Goal: Task Accomplishment & Management: Use online tool/utility

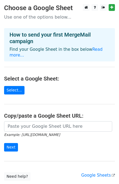
click at [29, 75] on h4 "Select a Google Sheet:" at bounding box center [59, 78] width 111 height 7
click at [14, 86] on link "Select..." at bounding box center [14, 90] width 20 height 8
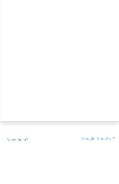
scroll to position [35, 0]
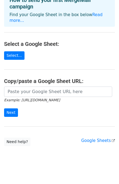
click at [12, 44] on main "Choose a Google Sheet Use one of the options below... How to send your first Me…" at bounding box center [59, 57] width 119 height 177
click at [12, 51] on link "Select..." at bounding box center [14, 55] width 20 height 8
click at [73, 41] on h4 "Select a Google Sheet:" at bounding box center [59, 44] width 111 height 7
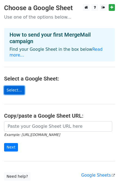
click at [19, 86] on link "Select..." at bounding box center [14, 90] width 20 height 8
click at [10, 86] on link "Select..." at bounding box center [14, 90] width 20 height 8
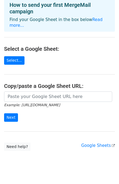
scroll to position [35, 0]
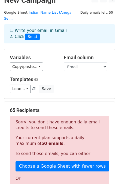
scroll to position [27, 0]
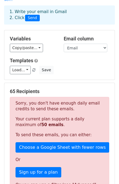
drag, startPoint x: 37, startPoint y: 96, endPoint x: 102, endPoint y: 102, distance: 65.5
click at [102, 102] on p "Sorry, you don't have enough daily email credits to send these emails." at bounding box center [60, 105] width 88 height 11
click at [60, 76] on form "Variables Copy/paste... {{CompanyName}} {{RepresentativeName}} {{Food Category}…" at bounding box center [59, 153] width 111 height 246
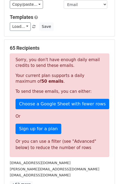
scroll to position [82, 0]
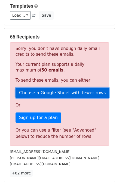
click at [69, 89] on link "Choose a Google Sheet with fewer rows" at bounding box center [63, 93] width 94 height 10
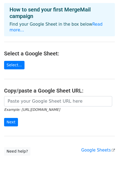
scroll to position [35, 0]
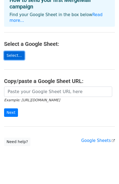
click at [12, 53] on link "Select..." at bounding box center [14, 55] width 20 height 8
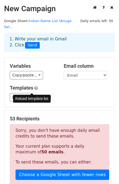
click at [33, 96] on span at bounding box center [33, 98] width 3 height 4
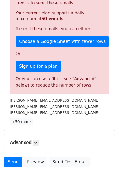
scroll to position [156, 0]
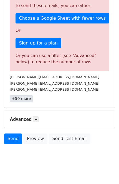
click at [23, 95] on link "+50 more" at bounding box center [21, 98] width 23 height 7
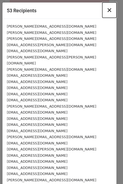
click at [107, 11] on span "×" at bounding box center [109, 10] width 5 height 8
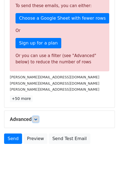
click at [35, 118] on icon at bounding box center [35, 119] width 3 height 3
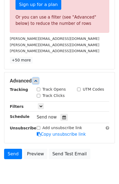
scroll to position [210, 0]
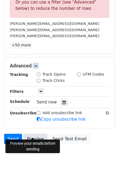
click at [28, 134] on link "Preview" at bounding box center [35, 139] width 24 height 10
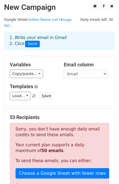
scroll to position [0, 0]
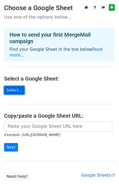
click at [16, 86] on link "Select..." at bounding box center [14, 90] width 20 height 8
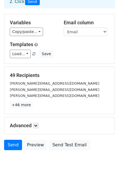
scroll to position [50, 0]
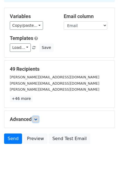
click at [37, 118] on icon at bounding box center [35, 119] width 3 height 3
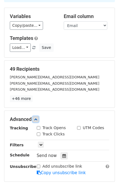
click at [37, 118] on icon at bounding box center [35, 119] width 3 height 3
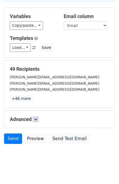
click at [33, 111] on div "Advanced Tracking Track Opens UTM Codes Track Clicks Filters Only include sprea…" at bounding box center [59, 119] width 111 height 17
click at [37, 118] on icon at bounding box center [35, 119] width 3 height 3
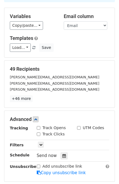
click at [54, 125] on label "Track Opens" at bounding box center [54, 128] width 23 height 6
click at [40, 126] on input "Track Opens" at bounding box center [39, 128] width 4 height 4
checkbox input "true"
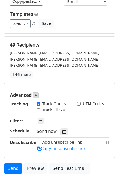
scroll to position [77, 0]
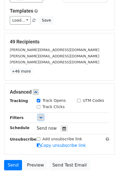
click at [41, 116] on icon at bounding box center [40, 117] width 3 height 3
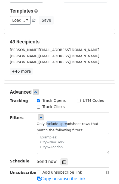
drag, startPoint x: 46, startPoint y: 119, endPoint x: 64, endPoint y: 117, distance: 17.6
click at [64, 122] on small "Only include spreadsheet rows that match the following filters:" at bounding box center [68, 127] width 62 height 10
click at [72, 122] on small "Only include spreadsheet rows that match the following filters:" at bounding box center [68, 127] width 62 height 10
click at [44, 114] on link at bounding box center [41, 117] width 6 height 6
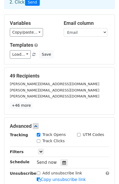
scroll to position [21, 0]
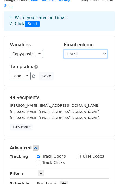
click at [85, 50] on select "CompanyName RepresentativeName Food Category Email" at bounding box center [86, 54] width 44 height 8
click at [49, 50] on div "Copy/paste... {{CompanyName}} {{RepresentativeName}} {{Food Category}} {{Email}}" at bounding box center [33, 54] width 46 height 8
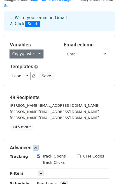
click at [31, 50] on link "Copy/paste..." at bounding box center [26, 54] width 33 height 8
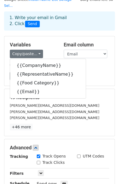
click at [50, 42] on h5 "Variables" at bounding box center [33, 45] width 46 height 6
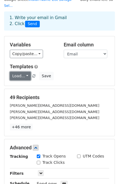
click at [22, 72] on link "Load..." at bounding box center [20, 76] width 21 height 8
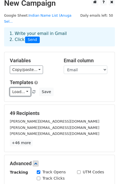
scroll to position [0, 0]
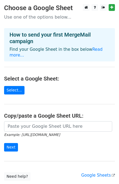
click at [13, 90] on main "Choose a Google Sheet Use one of the options below... How to send your first Me…" at bounding box center [59, 92] width 119 height 177
click at [13, 87] on link "Select..." at bounding box center [14, 90] width 20 height 8
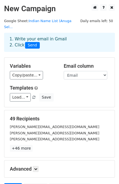
click at [21, 63] on h5 "Variables" at bounding box center [33, 66] width 46 height 6
drag, startPoint x: 22, startPoint y: 34, endPoint x: 62, endPoint y: 33, distance: 39.9
click at [62, 36] on div "1. Write your email in Gmail 2. Click Send" at bounding box center [59, 42] width 108 height 13
click at [45, 36] on div "1. Write your email in Gmail 2. Click Send" at bounding box center [59, 42] width 108 height 13
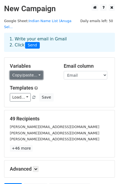
click at [28, 71] on link "Copy/paste..." at bounding box center [26, 75] width 33 height 8
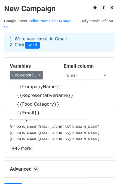
click at [46, 71] on div "Copy/paste... {{CompanyName}} {{RepresentativeName}} {{Food Category}} {{Email}}" at bounding box center [33, 75] width 46 height 8
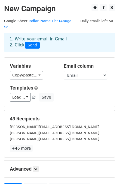
drag, startPoint x: 39, startPoint y: 61, endPoint x: 10, endPoint y: 60, distance: 29.2
click at [10, 63] on h5 "Variables" at bounding box center [33, 66] width 46 height 6
click at [58, 64] on div "Variables Copy/paste... {{CompanyName}} {{RepresentativeName}} {{Food Category}…" at bounding box center [33, 71] width 54 height 17
click at [52, 78] on div "Variables Copy/paste... {{CompanyName}} {{RepresentativeName}} {{Food Category}…" at bounding box center [59, 82] width 111 height 49
click at [25, 93] on link "Load..." at bounding box center [20, 97] width 21 height 8
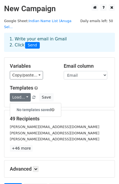
click at [28, 105] on h6 "No templates saved" at bounding box center [35, 109] width 51 height 9
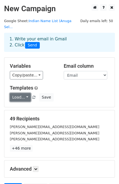
click at [22, 93] on link "Load..." at bounding box center [20, 97] width 21 height 8
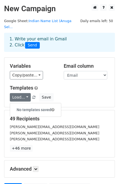
click at [53, 108] on span at bounding box center [52, 110] width 3 height 4
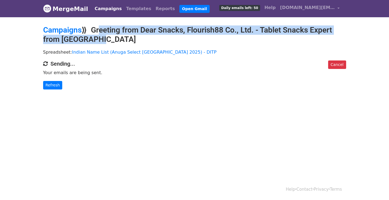
drag, startPoint x: 126, startPoint y: 39, endPoint x: 96, endPoint y: 31, distance: 31.2
click at [96, 31] on h2 "Campaigns ⟫ Greeting from Dear Snacks, Flourish88 Co., Ltd. - Tablet Snacks Exp…" at bounding box center [194, 34] width 303 height 18
click at [218, 36] on h2 "Campaigns ⟫ Greeting from Dear Snacks, Flourish88 Co., Ltd. - Tablet Snacks Exp…" at bounding box center [194, 34] width 303 height 18
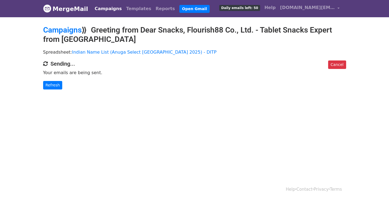
click at [269, 36] on h2 "Campaigns ⟫ Greeting from Dear Snacks, Flourish88 Co., Ltd. - Tablet Snacks Exp…" at bounding box center [194, 34] width 303 height 18
click at [344, 35] on h2 "Campaigns ⟫ Greeting from Dear Snacks, Flourish88 Co., Ltd. - Tablet Snacks Exp…" at bounding box center [194, 34] width 303 height 18
click at [351, 35] on body "MergeMail Campaigns Templates Reports Open Gmail Daily emails left: 50 Help [DO…" at bounding box center [194, 55] width 389 height 111
click at [202, 9] on div "Campaigns Templates Reports Open Gmail Daily emails left: 50 Help [DOMAIN_NAME]…" at bounding box center [216, 8] width 252 height 13
drag, startPoint x: 73, startPoint y: 72, endPoint x: 92, endPoint y: 71, distance: 19.7
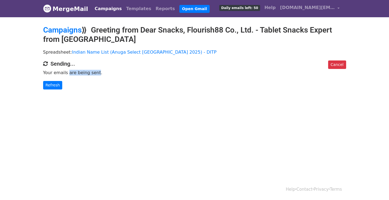
click at [92, 71] on p "Your emails are being sent." at bounding box center [194, 73] width 303 height 6
click at [122, 36] on h2 "Campaigns ⟫ Greeting from Dear Snacks, Flourish88 Co., Ltd. - Tablet Snacks Exp…" at bounding box center [194, 34] width 303 height 18
click at [115, 59] on div "Spreadsheet: Indian Name List (Anuga Select India 2025) - DITP" at bounding box center [194, 53] width 311 height 14
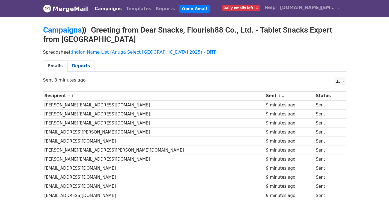
click at [81, 67] on link "Reports" at bounding box center [80, 65] width 27 height 11
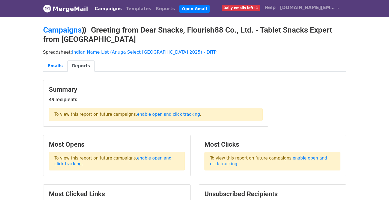
click at [79, 114] on p "To view this report on future campaigns, enable open and click tracking ." at bounding box center [156, 114] width 214 height 13
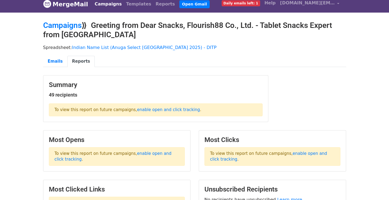
scroll to position [55, 0]
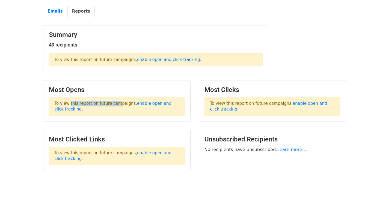
drag, startPoint x: 66, startPoint y: 104, endPoint x: 112, endPoint y: 103, distance: 45.6
click at [112, 103] on p "To view this report on future campaigns, enable open and click tracking ." at bounding box center [117, 106] width 136 height 19
click at [162, 79] on main "Campaigns ⟫ Greeting from Dear Snacks, Flourish88 Co., Ltd. - Tablet Snacks Exp…" at bounding box center [194, 73] width 311 height 205
click at [152, 102] on link "enable open and click tracking" at bounding box center [113, 106] width 117 height 11
click at [254, 86] on h3 "Most Clicks" at bounding box center [272, 90] width 136 height 8
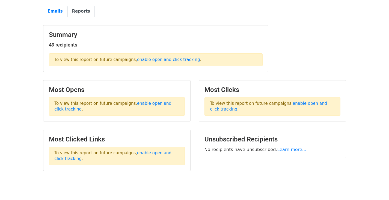
click at [296, 58] on div "Summary 49 recipients To view this report on future campaigns, enable open and …" at bounding box center [194, 51] width 311 height 52
click at [182, 55] on p "To view this report on future campaigns, enable open and click tracking ." at bounding box center [156, 59] width 214 height 13
